Goal: Check status: Check status

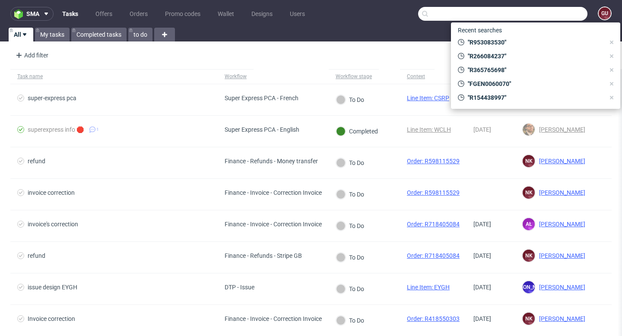
click at [559, 16] on input "text" at bounding box center [502, 14] width 169 height 14
paste input "R843203449"
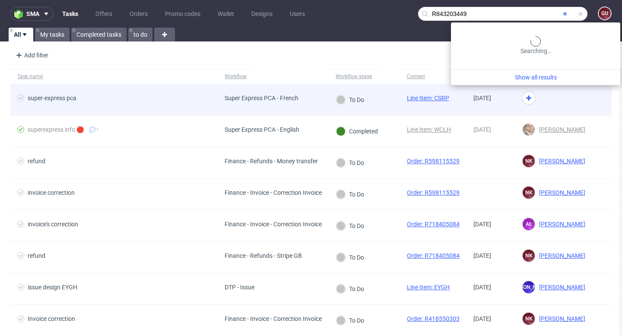
type input "R843203449"
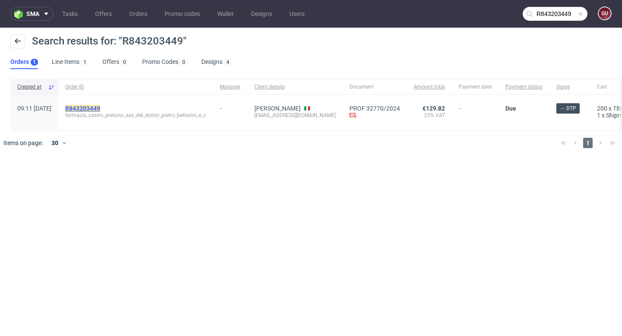
click at [100, 109] on mark "R843203449" at bounding box center [82, 108] width 35 height 7
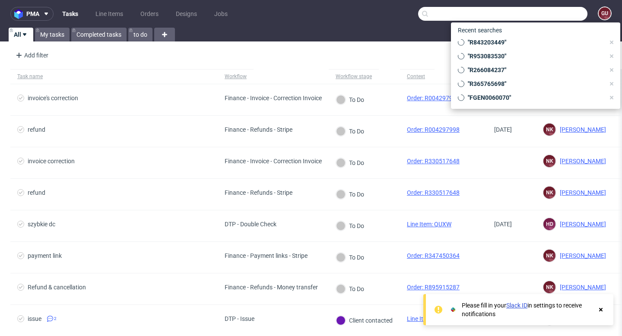
click at [544, 17] on input "text" at bounding box center [502, 14] width 169 height 14
click at [476, 16] on input "text" at bounding box center [502, 14] width 169 height 14
paste input "R383995249"
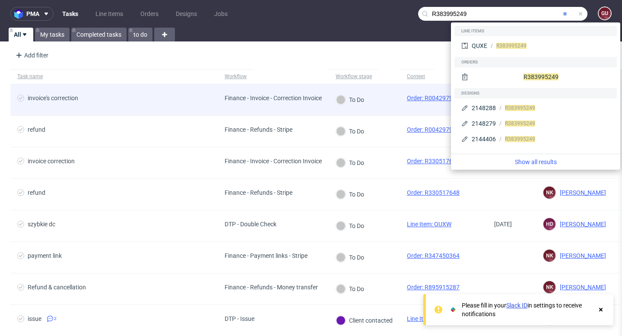
type input "R383995249"
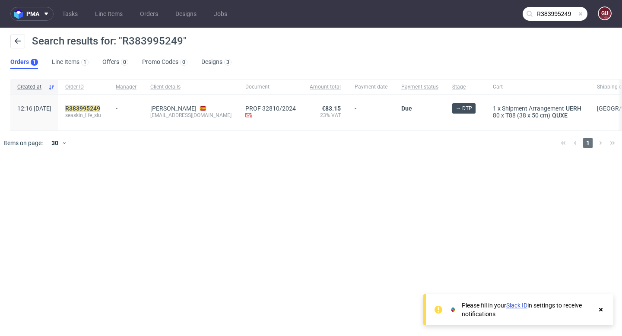
click at [102, 112] on span "seaskin_life_slu" at bounding box center [83, 115] width 37 height 7
click at [100, 108] on mark "R383995249" at bounding box center [82, 108] width 35 height 7
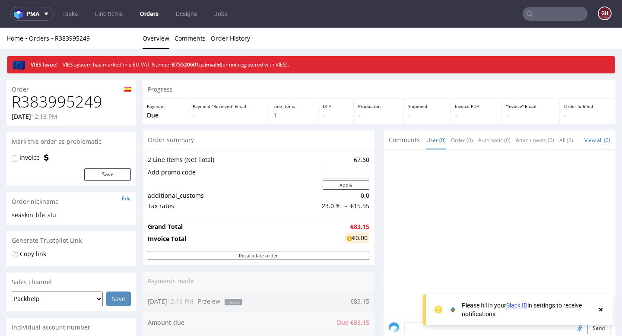
click at [602, 311] on use at bounding box center [600, 309] width 3 height 3
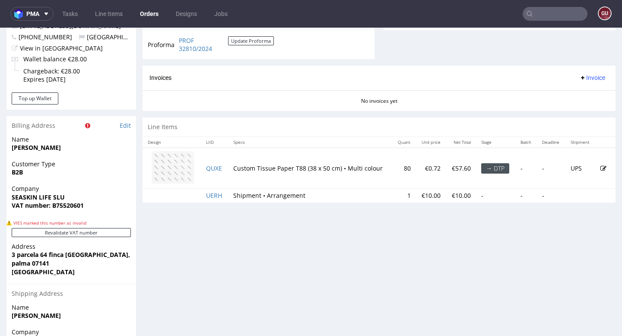
scroll to position [375, 0]
